Goal: Book appointment/travel/reservation

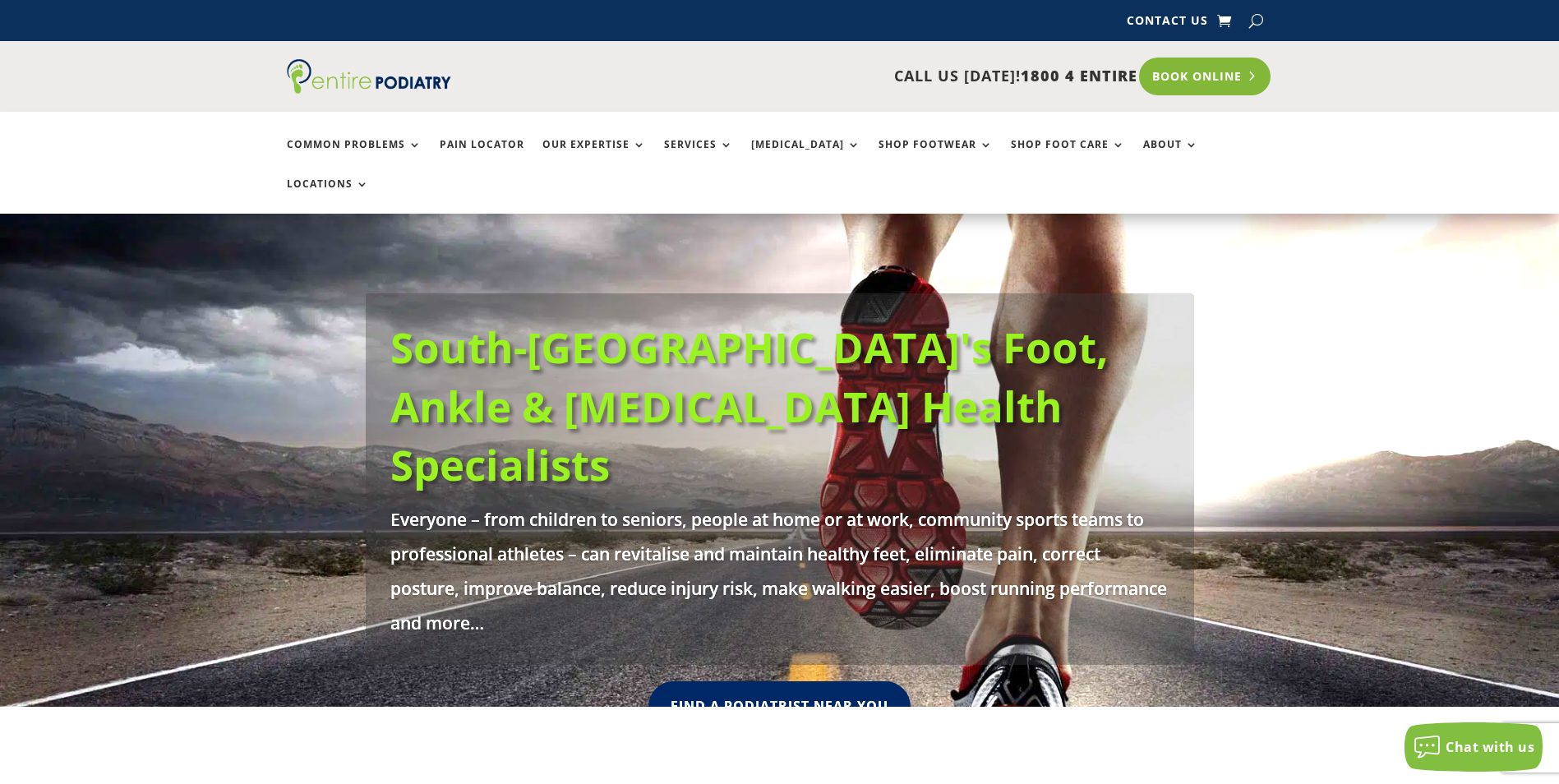
click at [1190, 79] on link "Book Online" at bounding box center [1204, 77] width 132 height 38
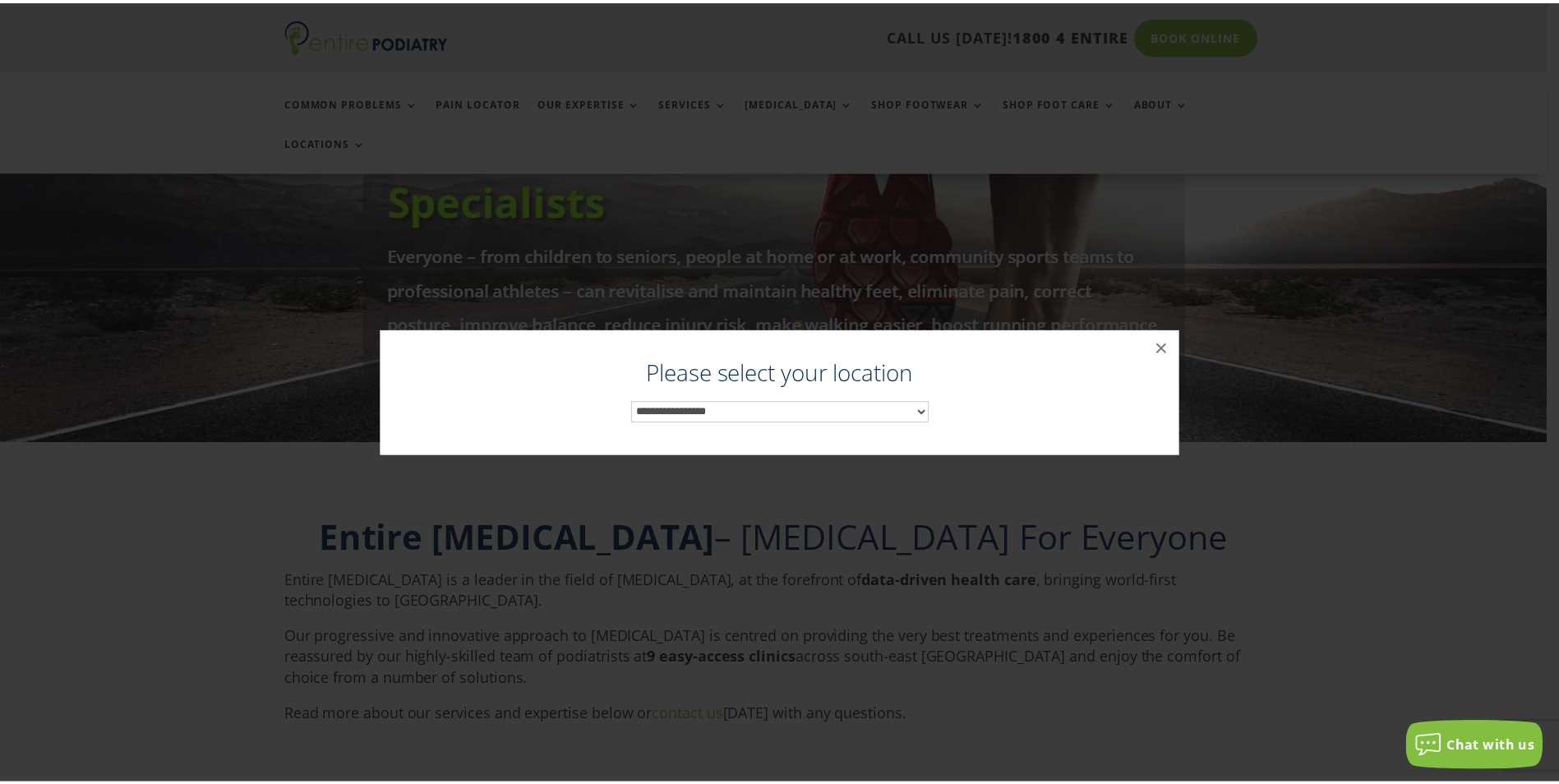
scroll to position [267, 0]
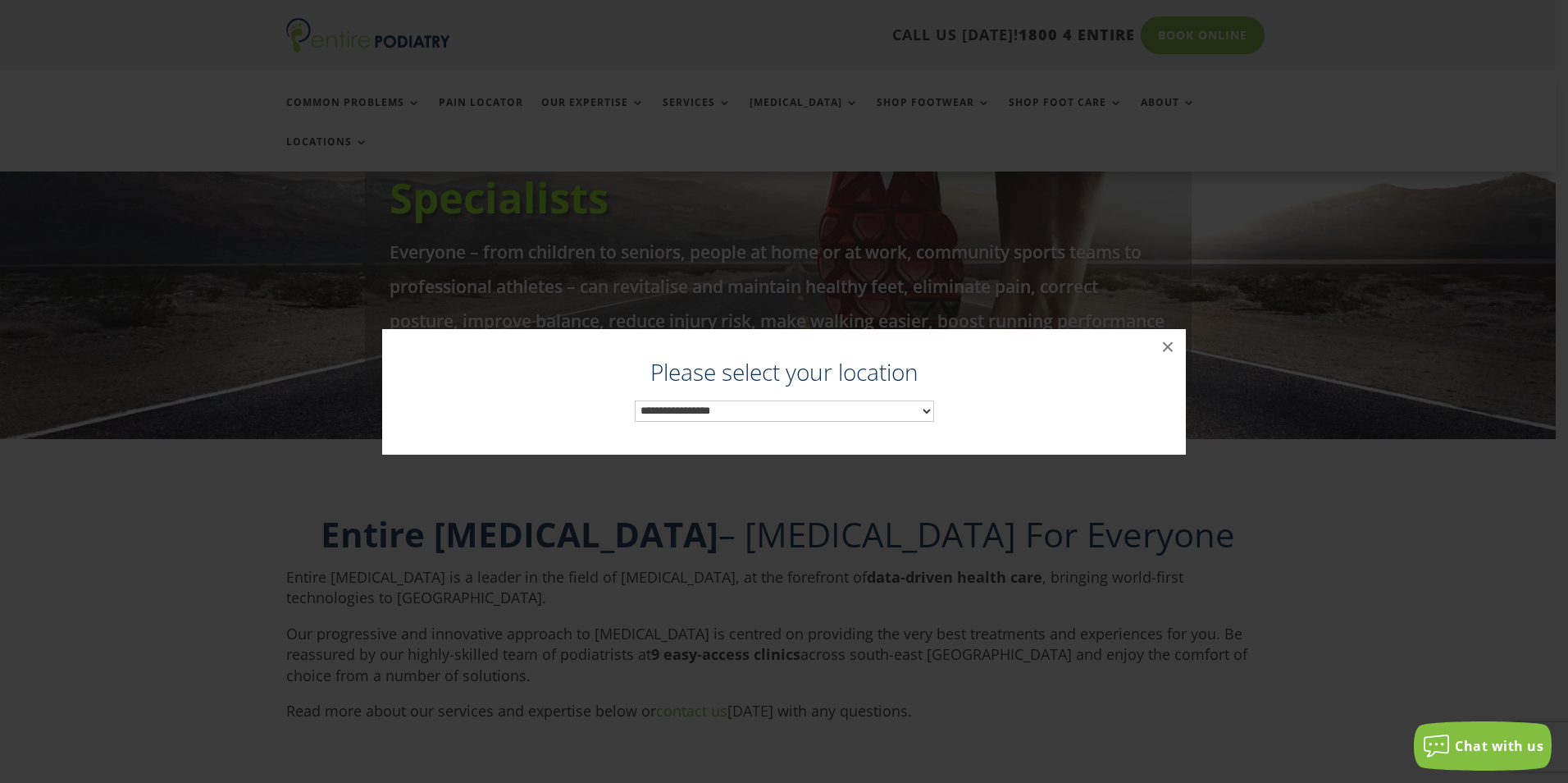
click at [928, 407] on select "**********" at bounding box center [784, 411] width 299 height 22
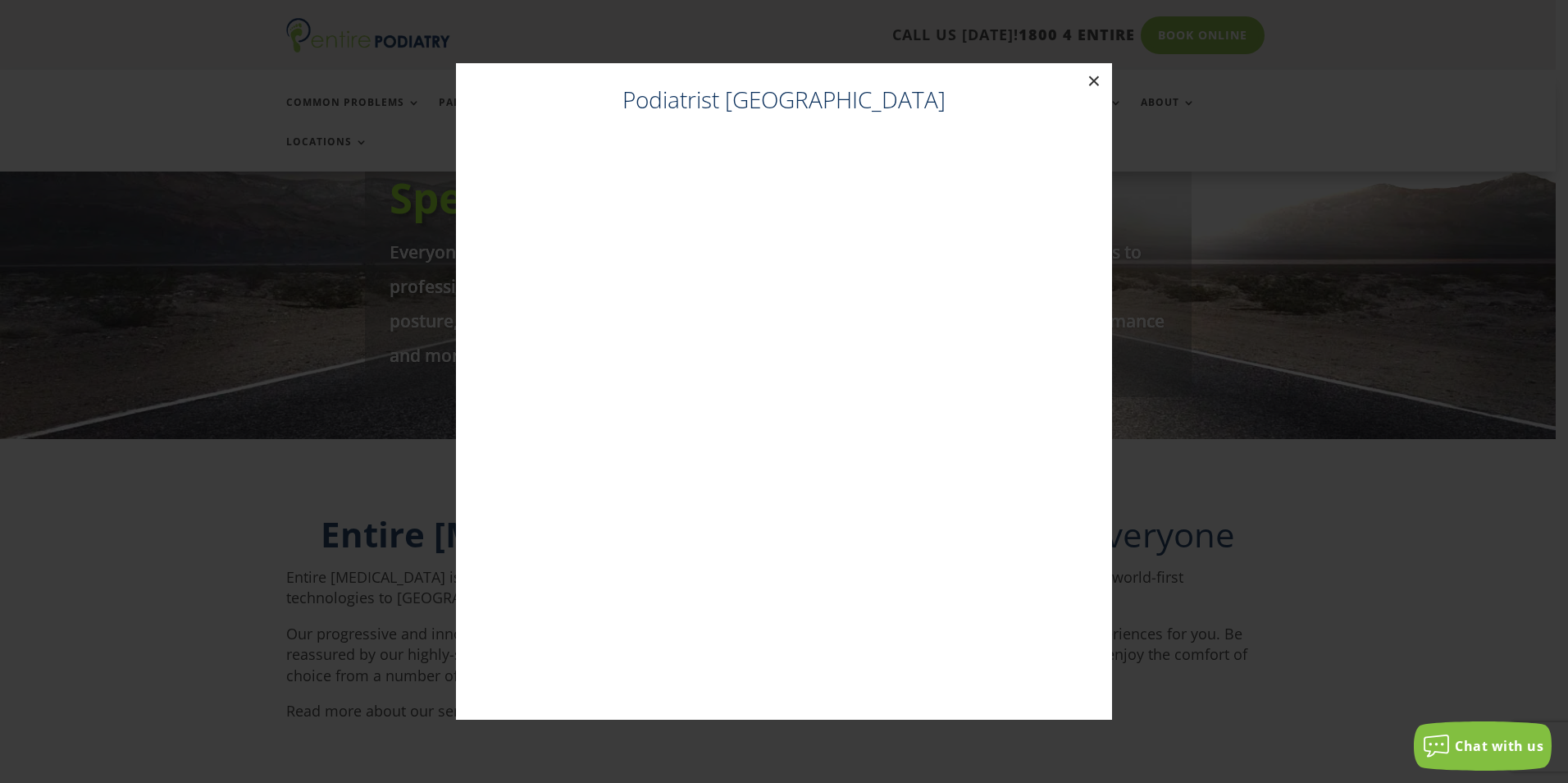
click at [1093, 81] on button "×" at bounding box center [1094, 81] width 36 height 36
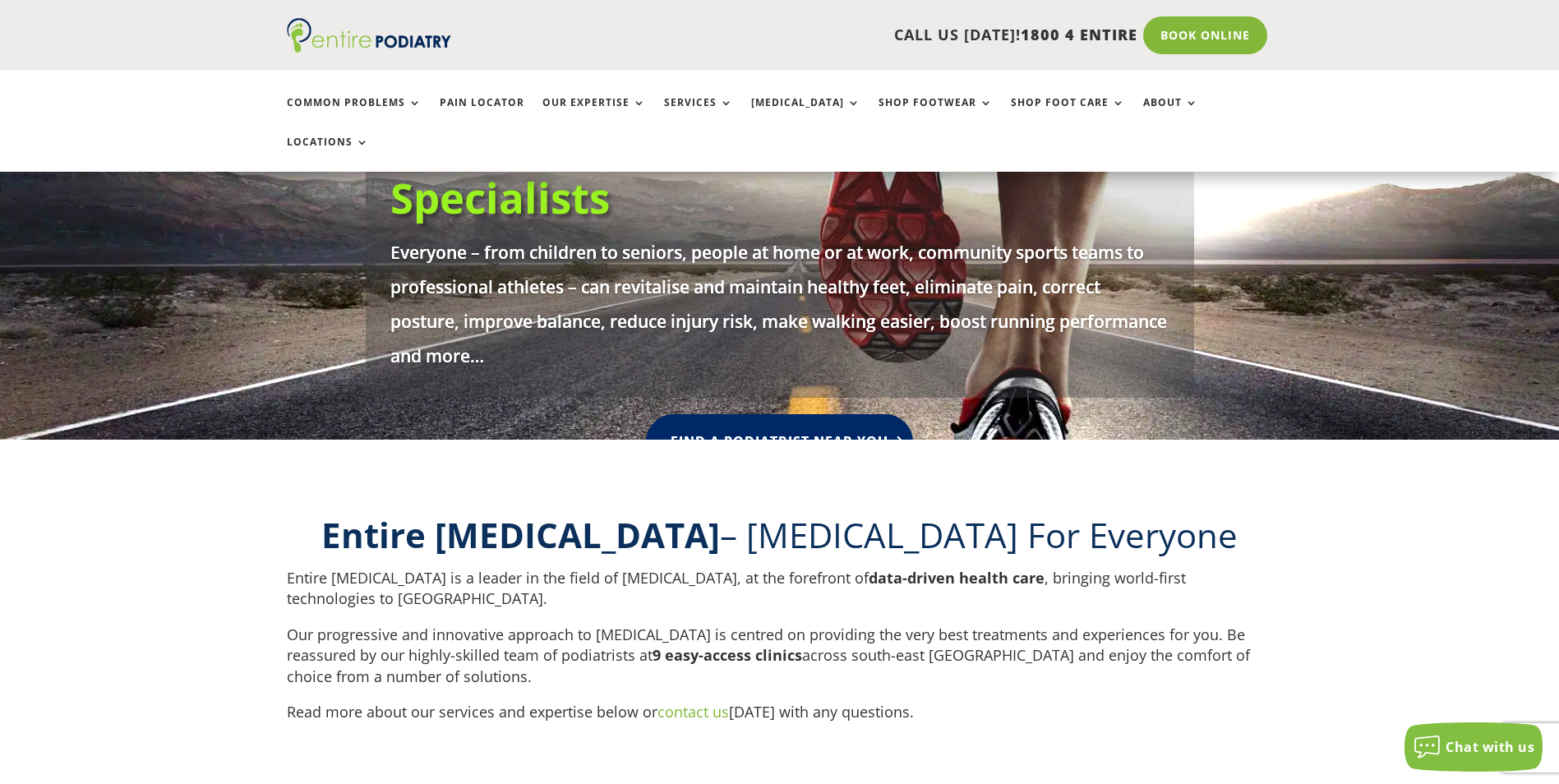
click at [858, 414] on link "Find A Podiatrist Near You" at bounding box center [779, 442] width 267 height 55
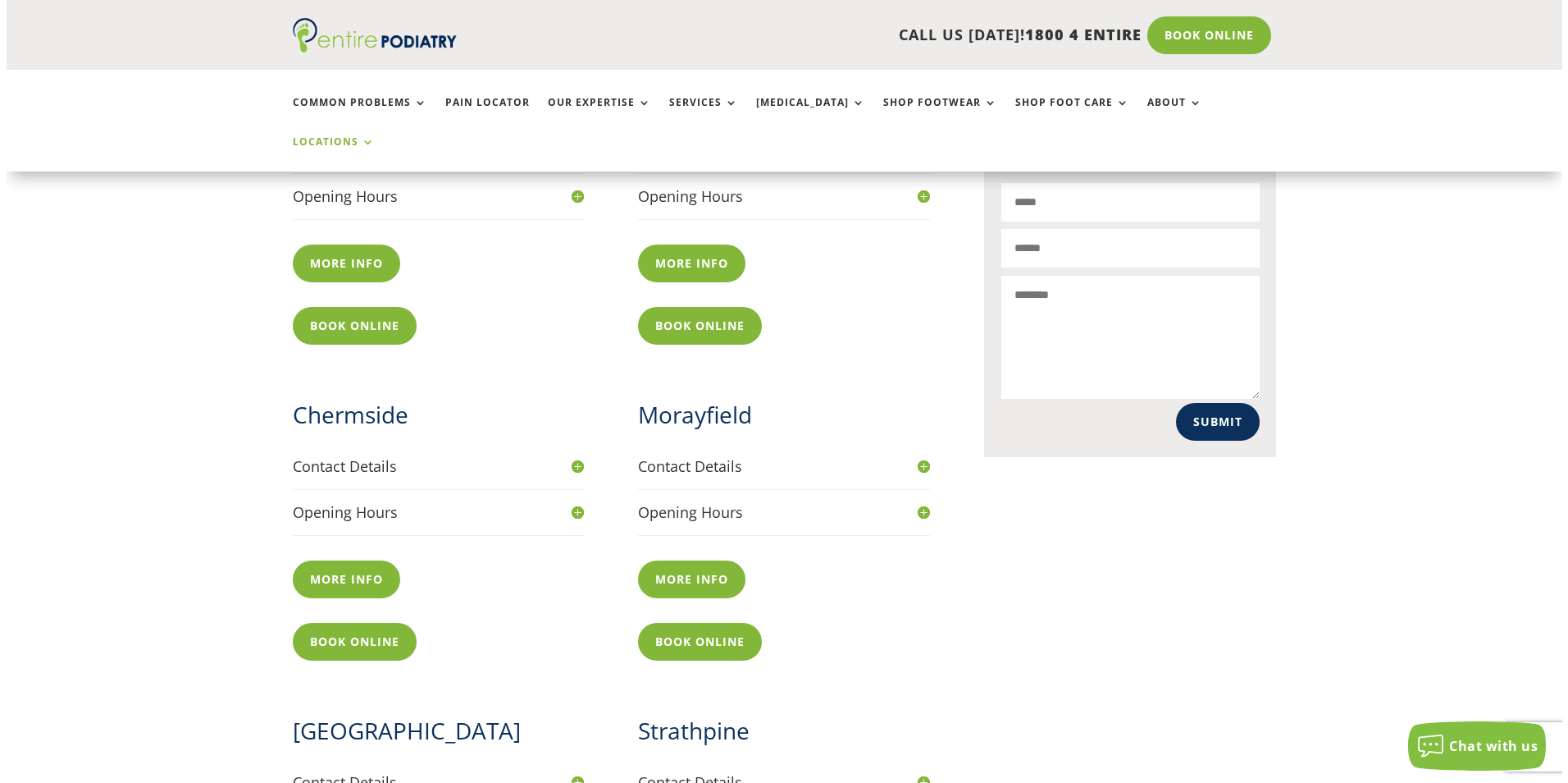
scroll to position [787, 0]
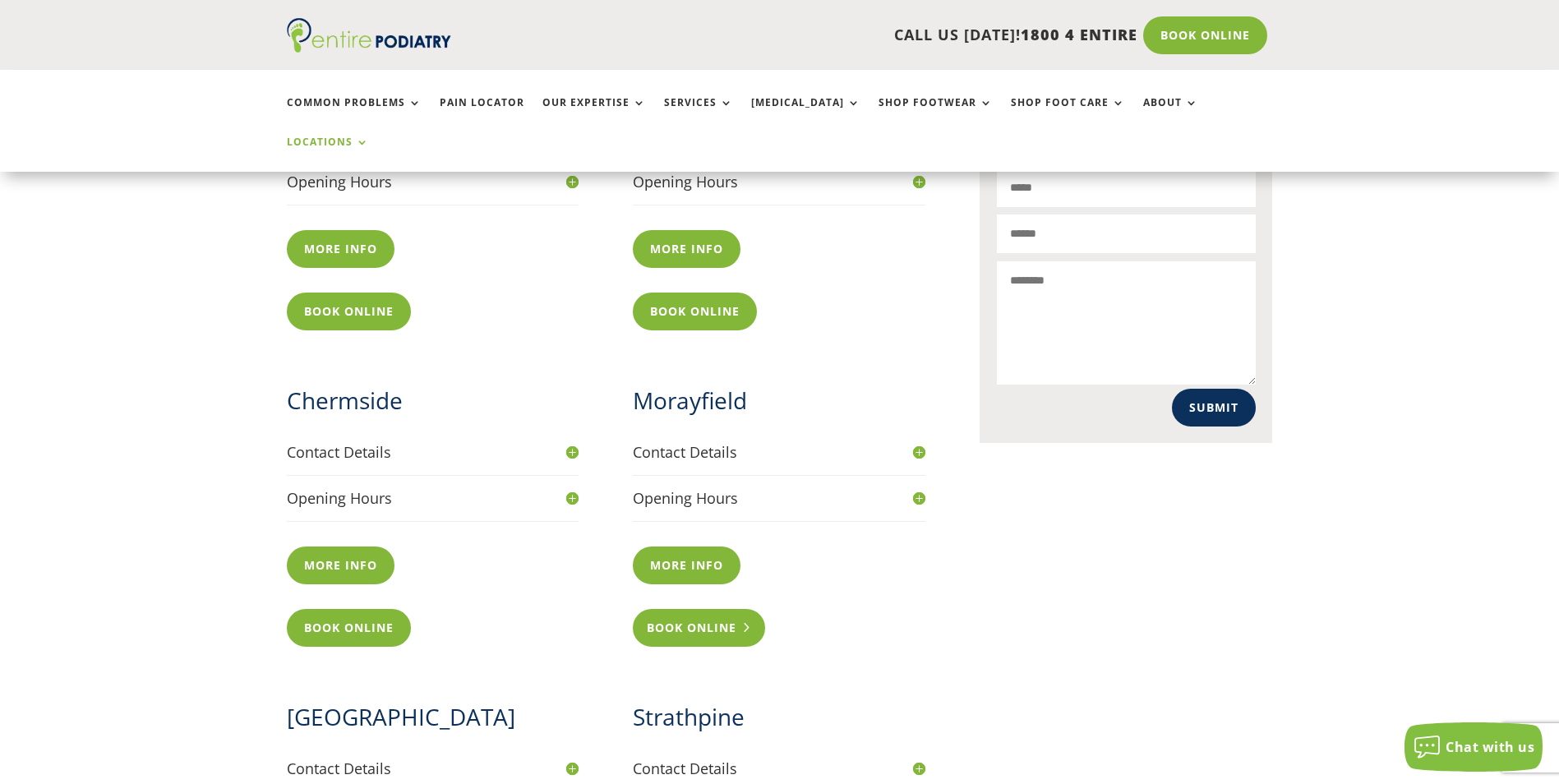
click at [719, 609] on link "Book Online" at bounding box center [699, 628] width 132 height 38
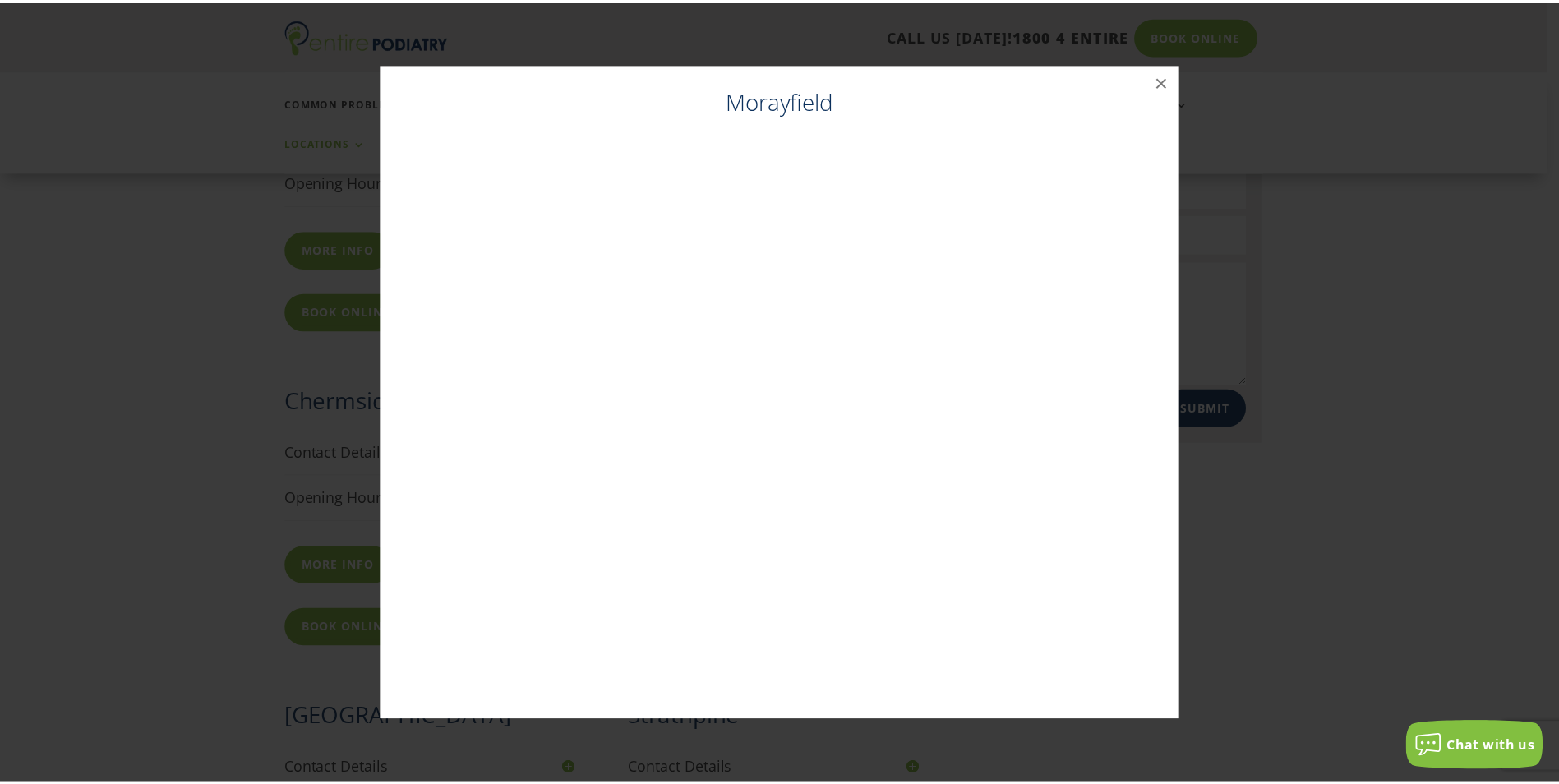
scroll to position [789, 0]
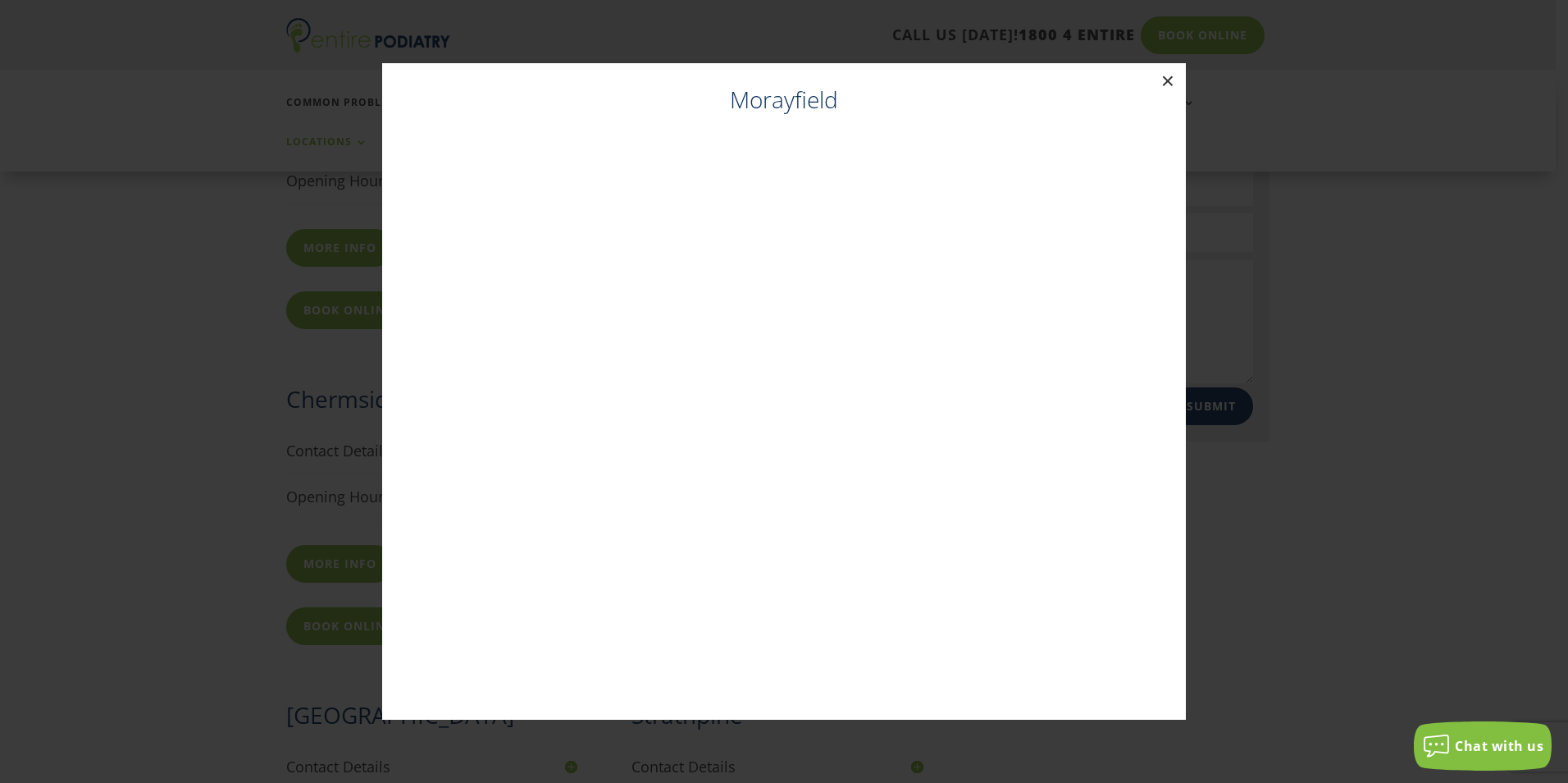
click at [1164, 75] on button "×" at bounding box center [1168, 81] width 36 height 36
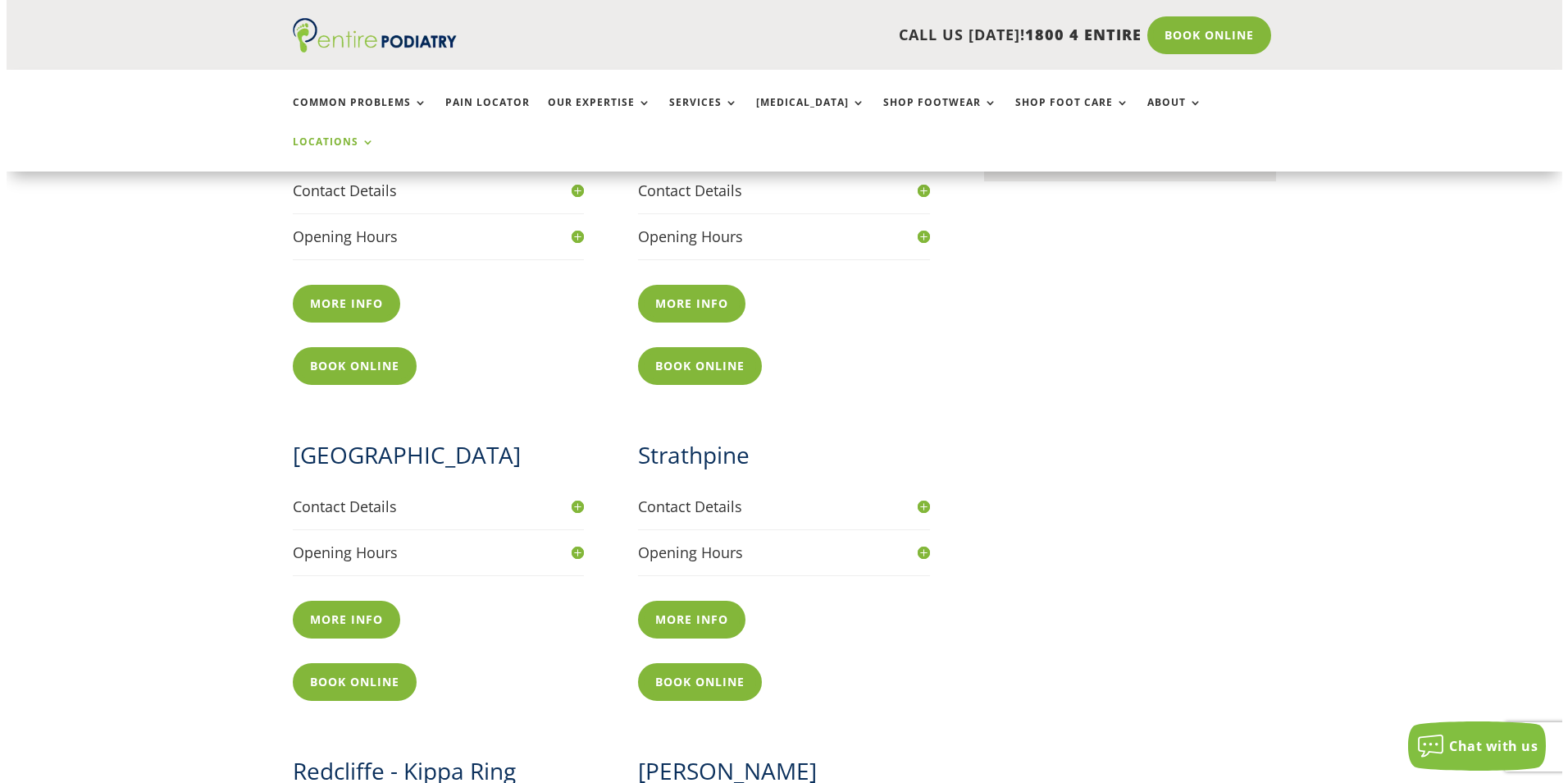
scroll to position [1051, 0]
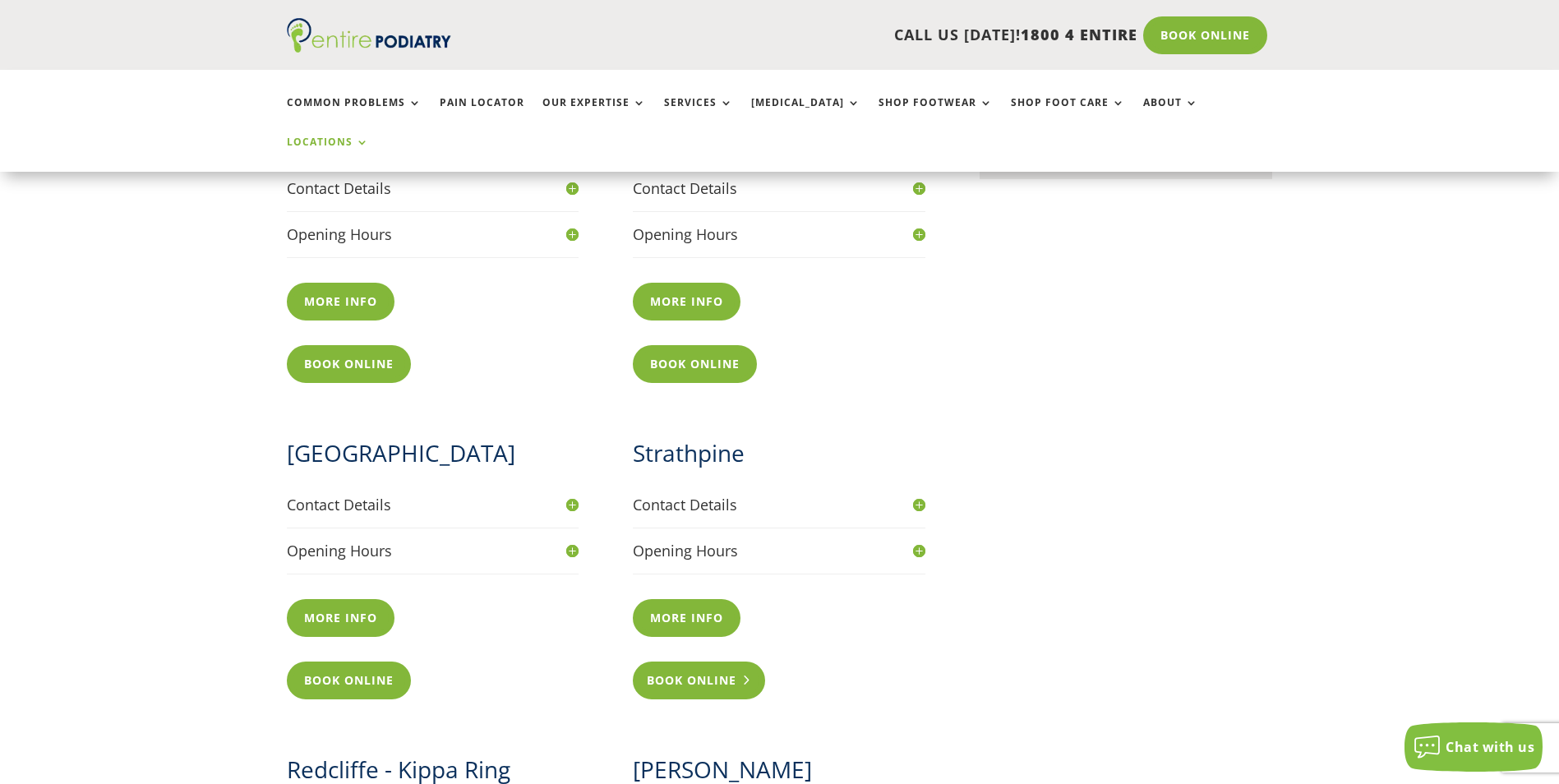
click at [695, 661] on link "Book Online" at bounding box center [699, 680] width 132 height 38
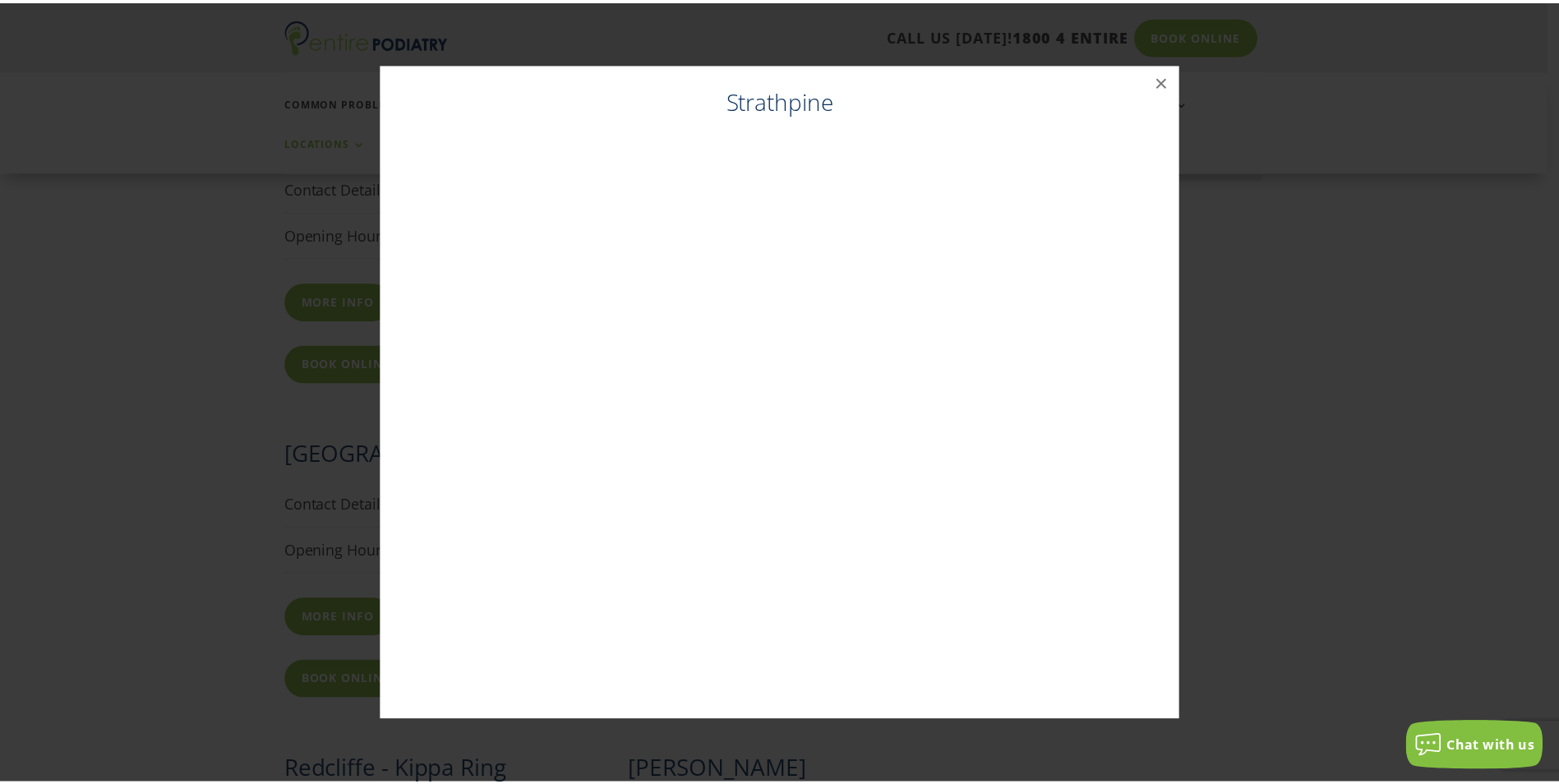
scroll to position [1053, 0]
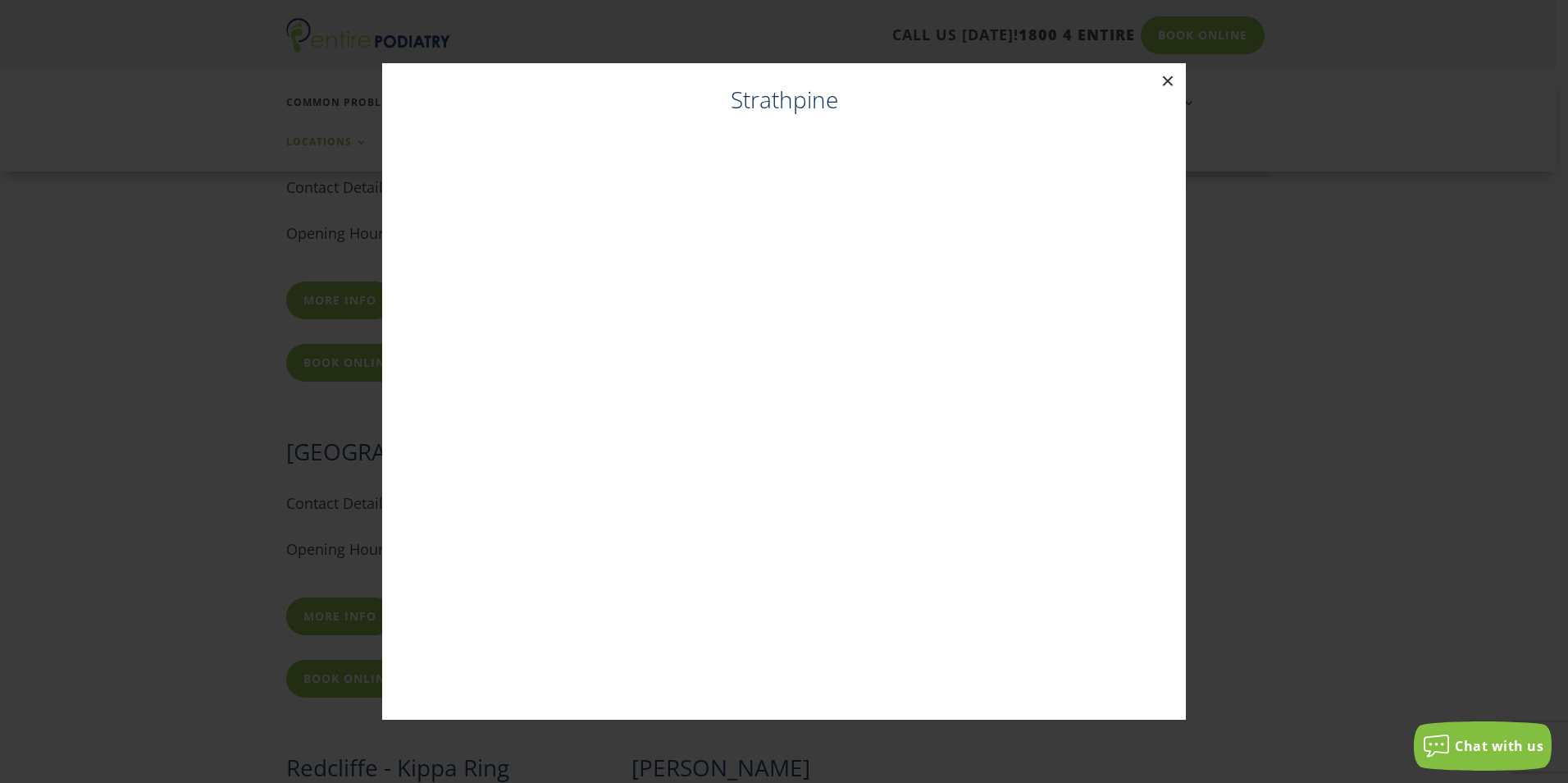
click at [1161, 79] on button "×" at bounding box center [1168, 81] width 36 height 36
